Goal: Navigation & Orientation: Find specific page/section

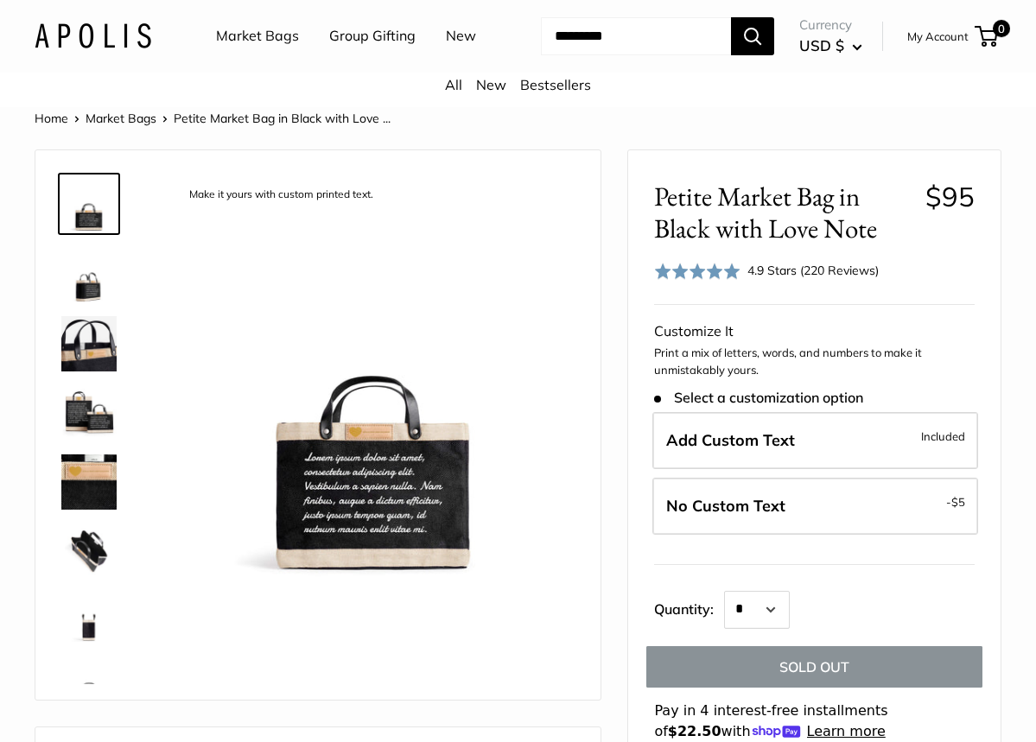
click at [239, 37] on link "Market Bags" at bounding box center [257, 36] width 83 height 26
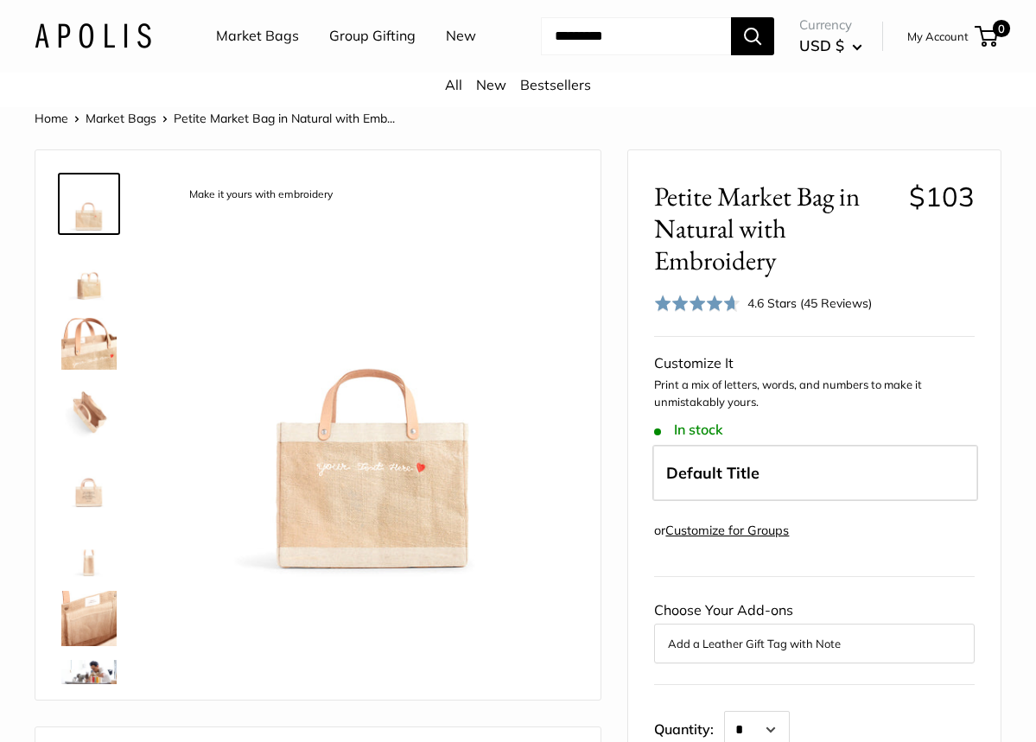
click at [262, 34] on link "Market Bags" at bounding box center [257, 36] width 83 height 26
click at [702, 283] on div "Petite Market Bag in Natural with Embroidery $103 Rated 4.6 out of 5 4.6 Stars …" at bounding box center [814, 248] width 321 height 135
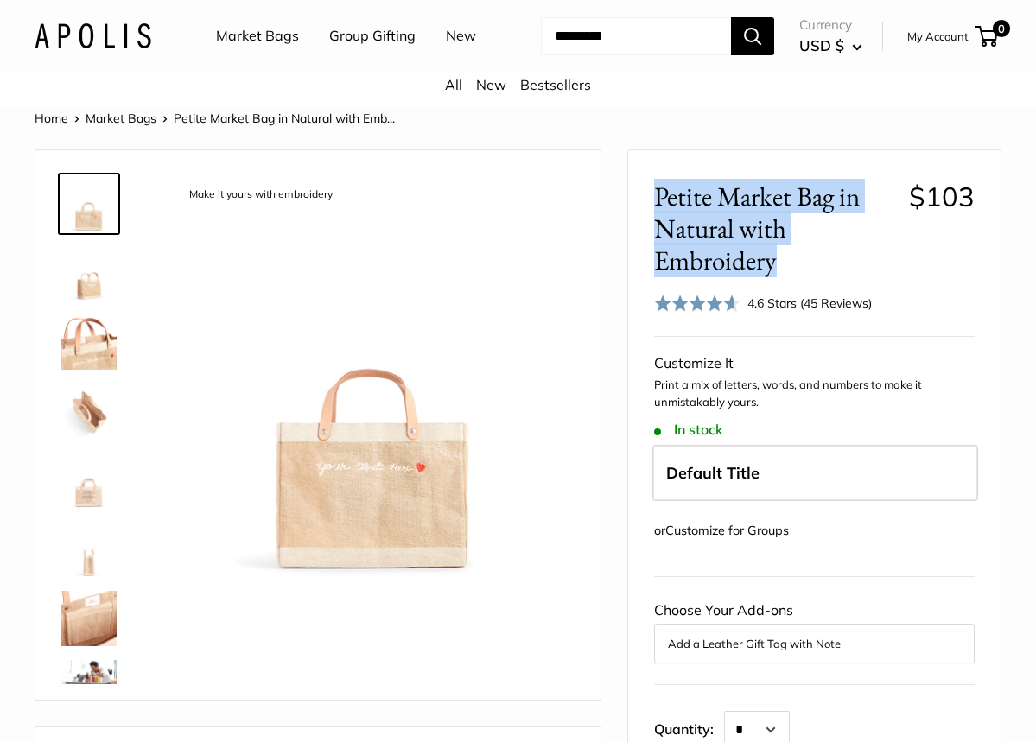
drag, startPoint x: 778, startPoint y: 262, endPoint x: 648, endPoint y: 208, distance: 141.0
click at [648, 208] on div "Petite Market Bag in Natural with Embroidery $103 Rated 4.6 out of 5 4.6 Stars …" at bounding box center [814, 672] width 372 height 1044
copy span "Petite Market Bag in Natural with Embroidery"
click at [224, 29] on link "Market Bags" at bounding box center [257, 36] width 83 height 26
